Goal: Find specific page/section: Find specific page/section

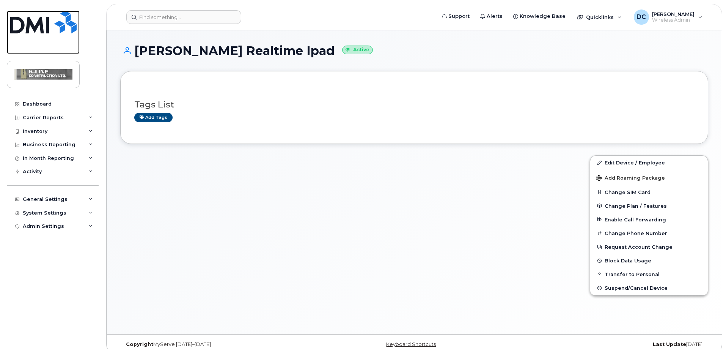
click at [39, 25] on img at bounding box center [43, 22] width 66 height 23
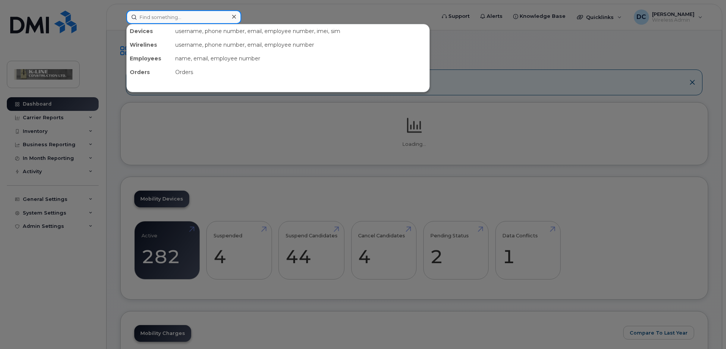
click at [146, 18] on input at bounding box center [183, 17] width 115 height 14
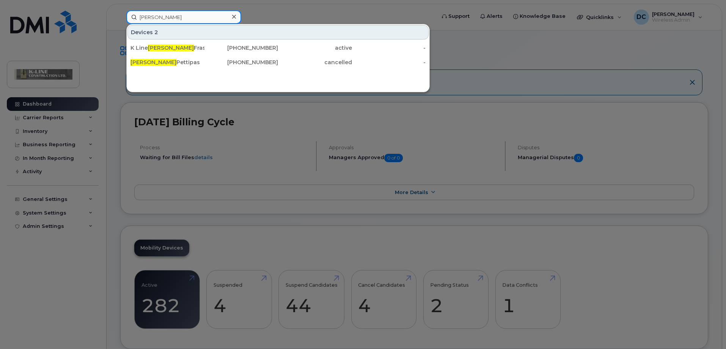
drag, startPoint x: 136, startPoint y: 17, endPoint x: 108, endPoint y: 17, distance: 28.1
click at [120, 17] on div "[PERSON_NAME] 2 K Line [PERSON_NAME] [PHONE_NUMBER] active - [PERSON_NAME] [PHO…" at bounding box center [278, 17] width 316 height 14
drag, startPoint x: 170, startPoint y: 17, endPoint x: 122, endPoint y: 16, distance: 47.8
click at [123, 16] on div "[PERSON_NAME] Devices [PERSON_NAME] iPad [PHONE_NUMBER] active -" at bounding box center [278, 17] width 316 height 14
drag, startPoint x: 163, startPoint y: 18, endPoint x: 112, endPoint y: 20, distance: 50.9
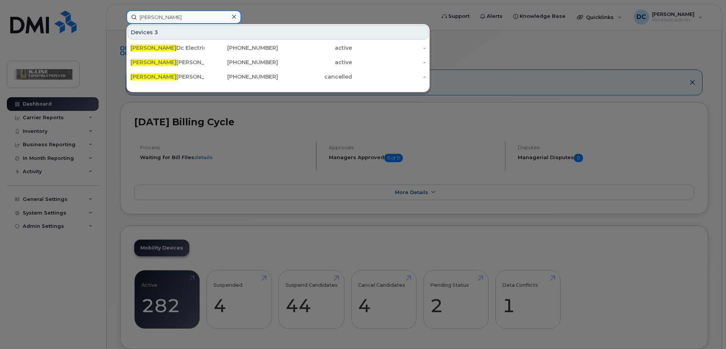
click at [120, 20] on div "[PERSON_NAME] 3 [PERSON_NAME] Electric [PHONE_NUMBER] active - [PERSON_NAME] Ip…" at bounding box center [278, 17] width 316 height 14
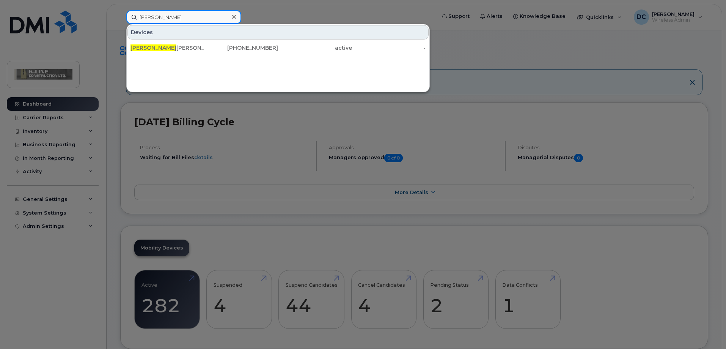
type input "[PERSON_NAME]"
